Goal: Task Accomplishment & Management: Manage account settings

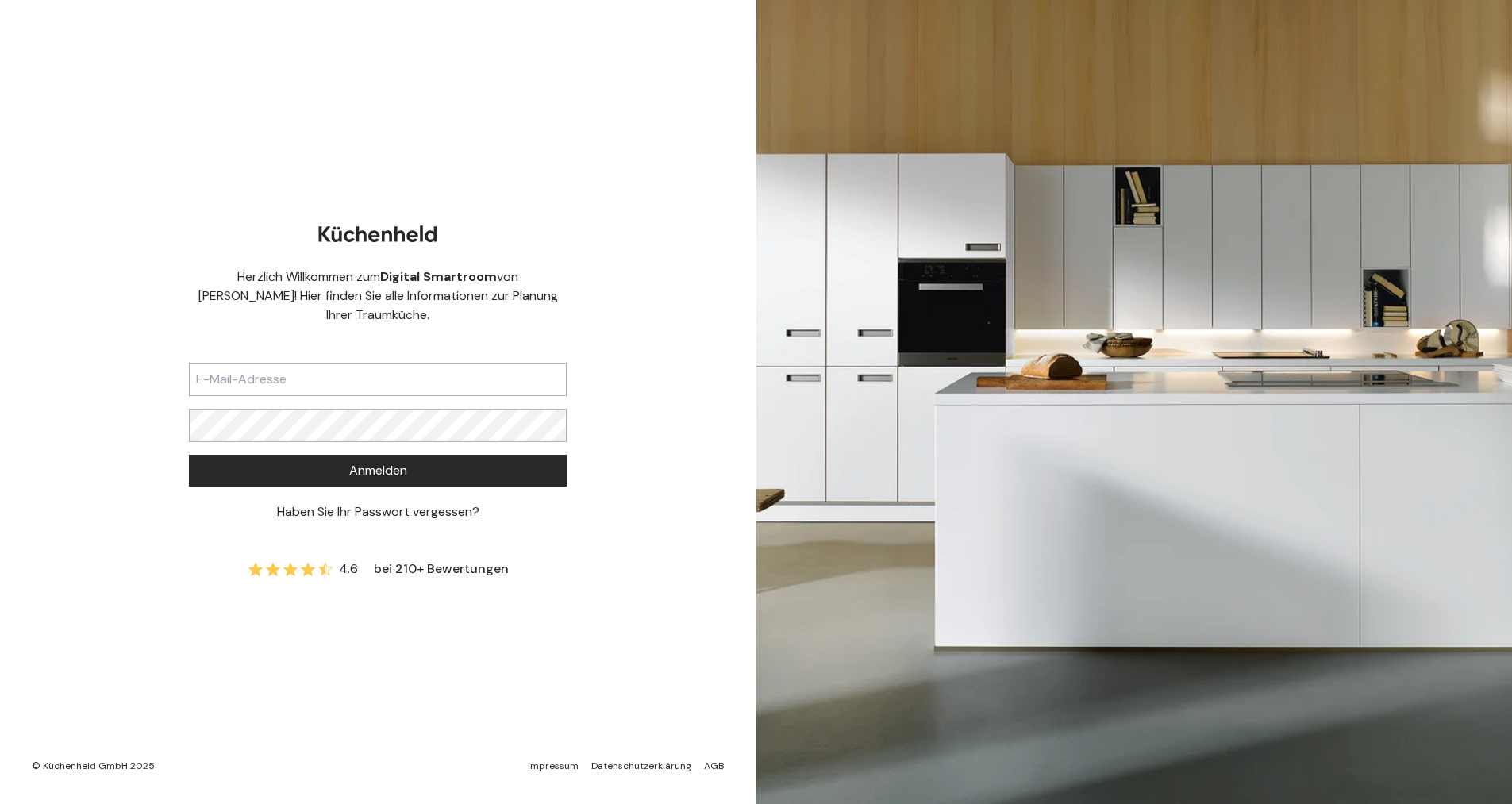
type input "[EMAIL_ADDRESS][DOMAIN_NAME]"
click at [189, 455] on button "Anmelden" at bounding box center [378, 471] width 378 height 32
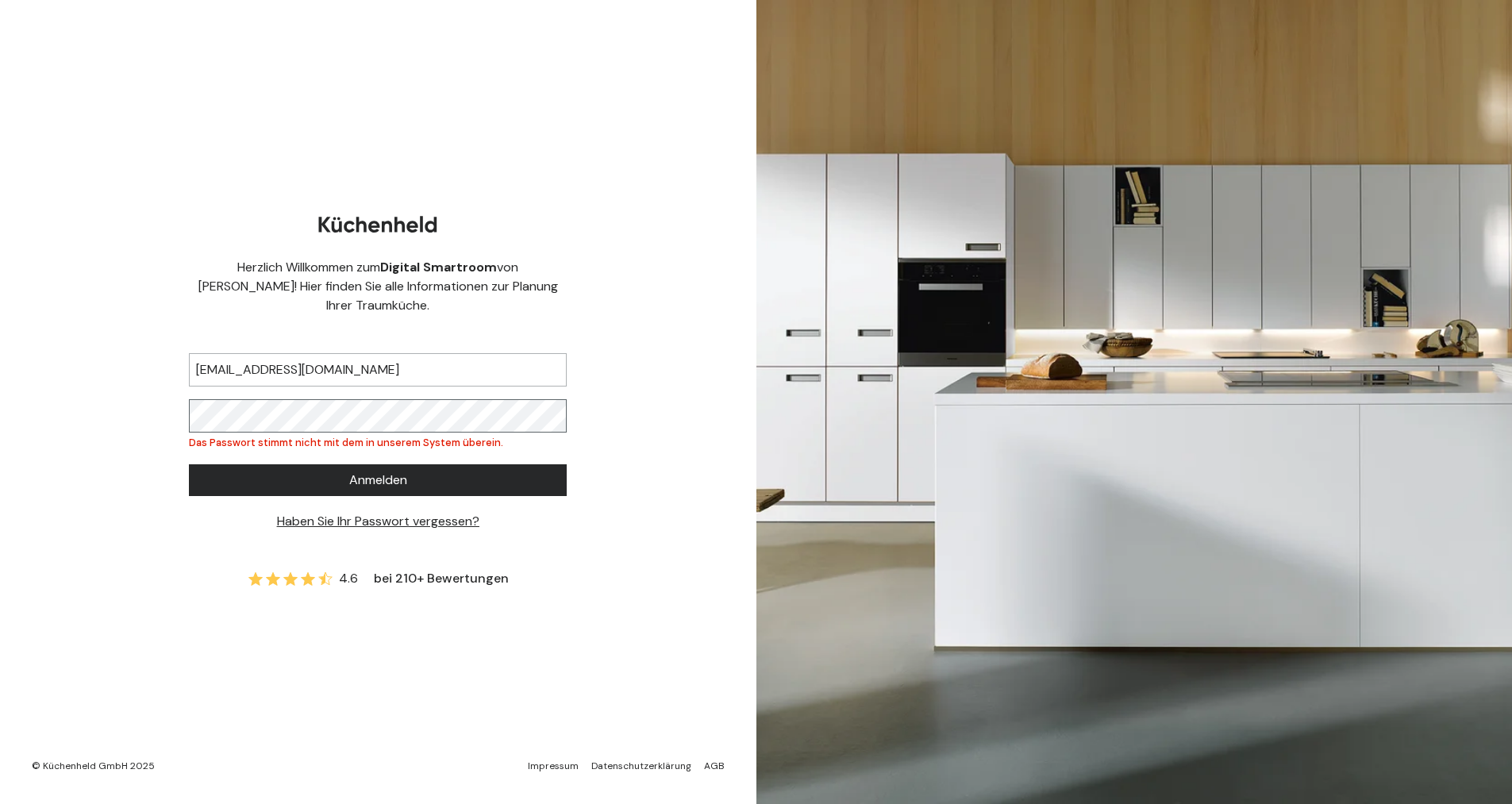
click at [189, 464] on button "Anmelden" at bounding box center [378, 480] width 378 height 32
click at [311, 512] on link "Haben Sie Ihr Passwort vergessen?" at bounding box center [377, 520] width 202 height 17
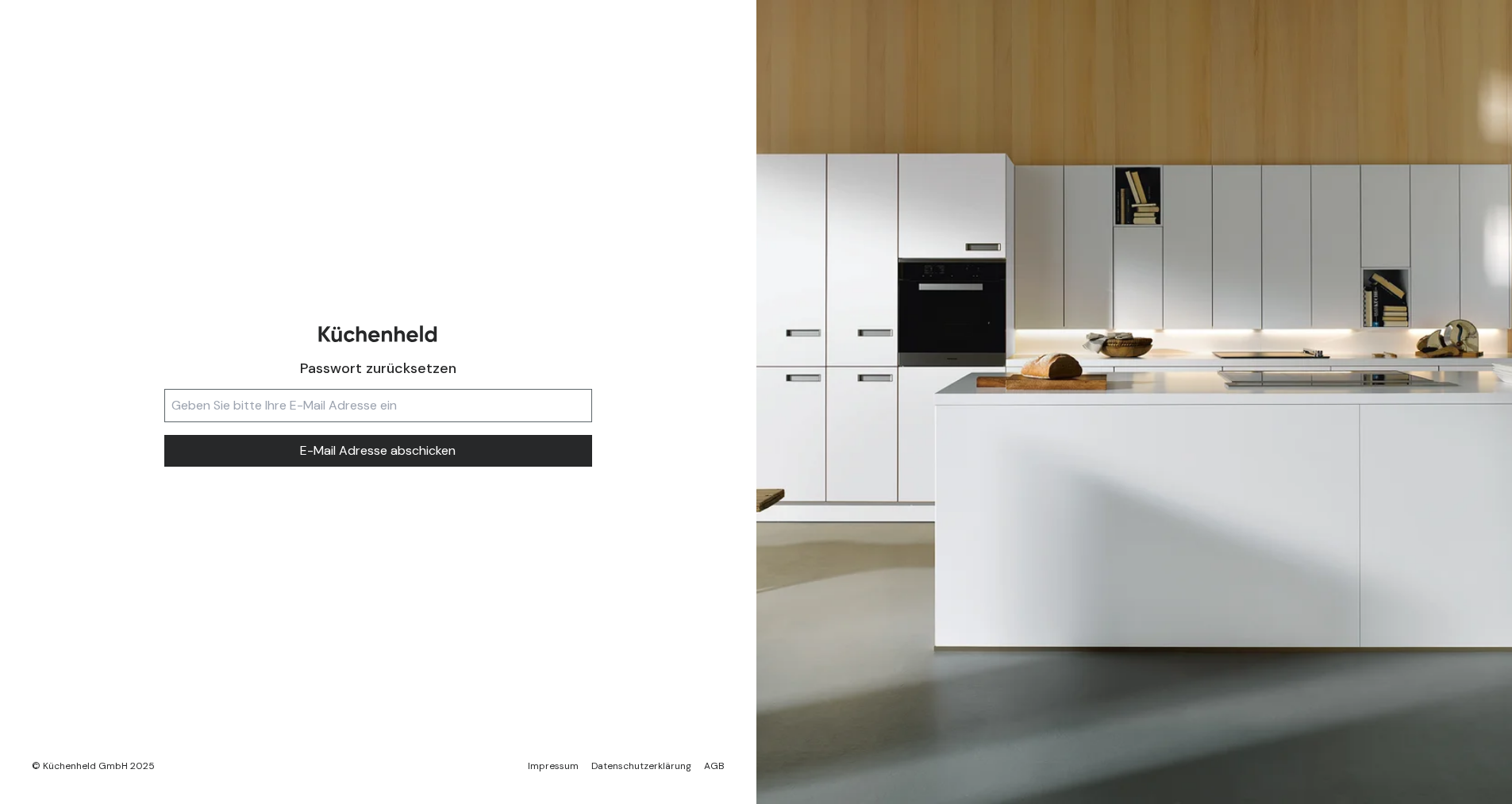
click at [312, 408] on input "text" at bounding box center [378, 405] width 428 height 33
type input "[EMAIL_ADDRESS][DOMAIN_NAME]"
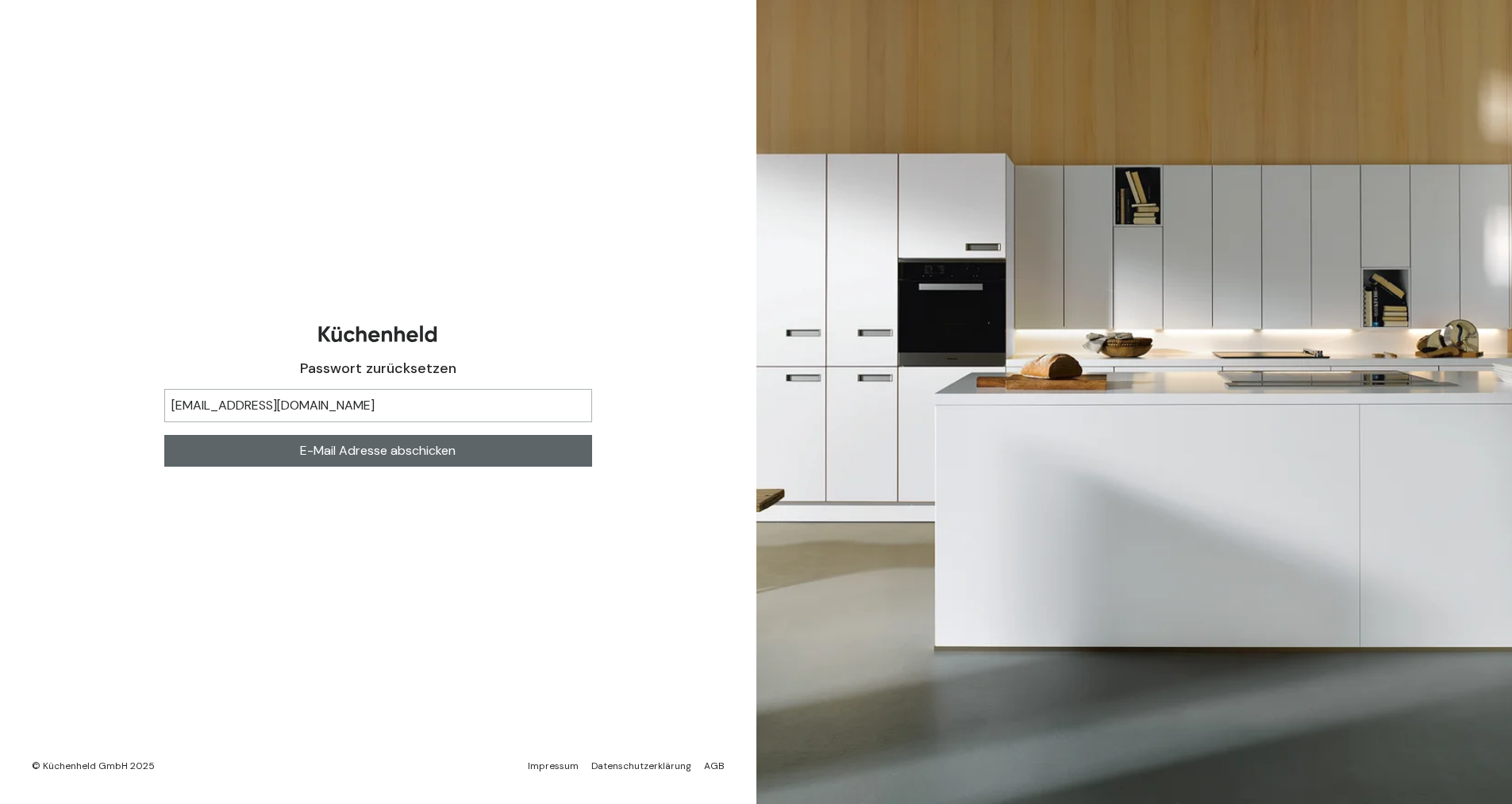
click at [372, 450] on span "E-Mail Adresse abschicken" at bounding box center [377, 450] width 155 height 19
